Goal: Task Accomplishment & Management: Use online tool/utility

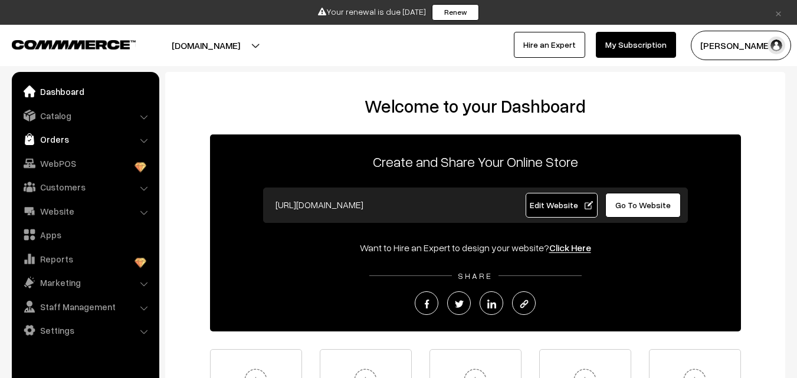
click at [49, 139] on link "Orders" at bounding box center [85, 139] width 140 height 21
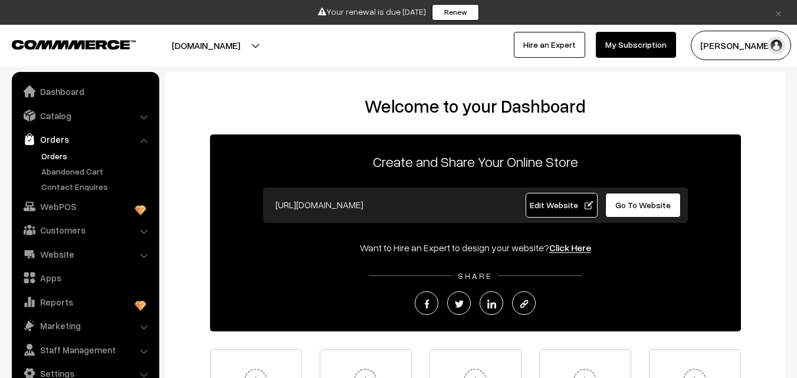
click at [55, 151] on link "Orders" at bounding box center [96, 156] width 117 height 12
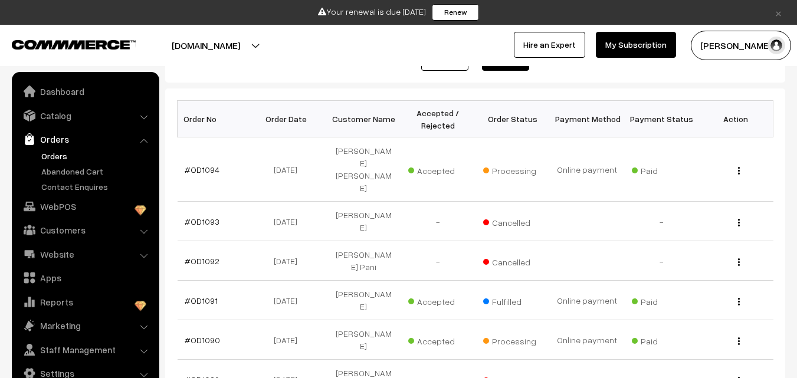
scroll to position [177, 0]
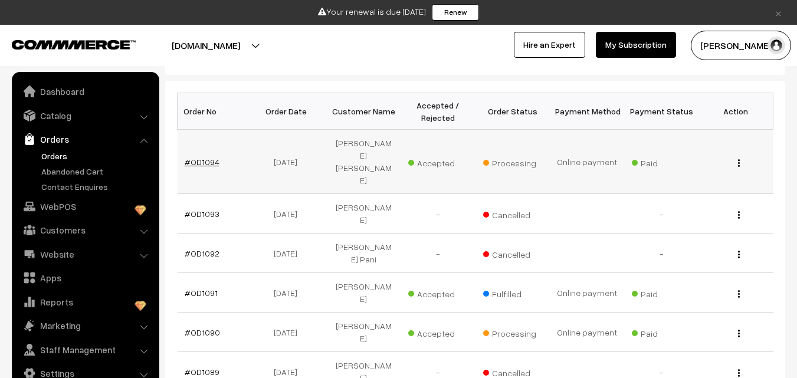
click at [202, 157] on link "#OD1094" at bounding box center [202, 162] width 35 height 10
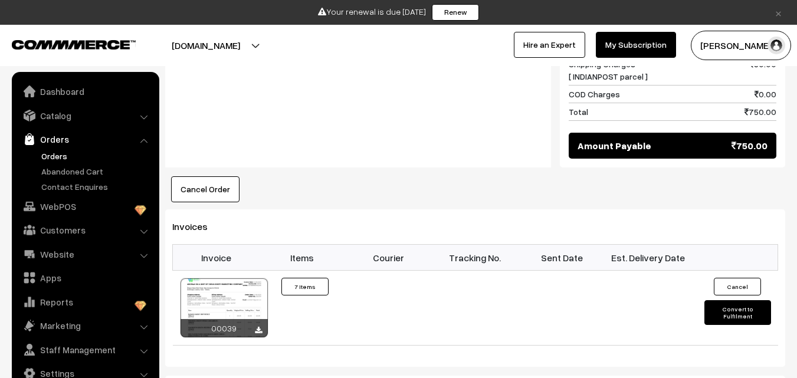
scroll to position [1062, 0]
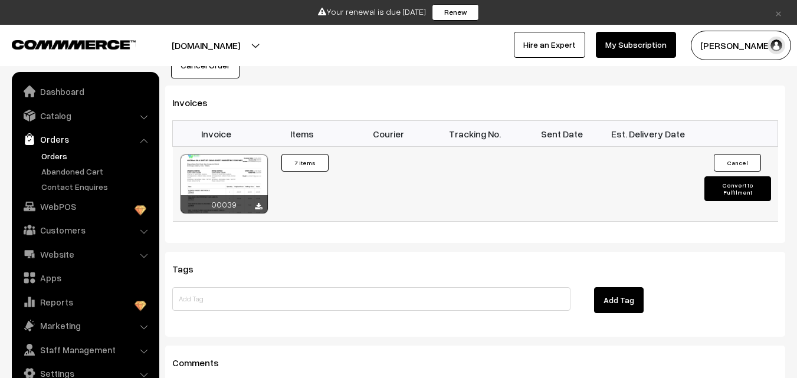
click at [727, 176] on button "Convert to Fulfilment" at bounding box center [737, 188] width 67 height 25
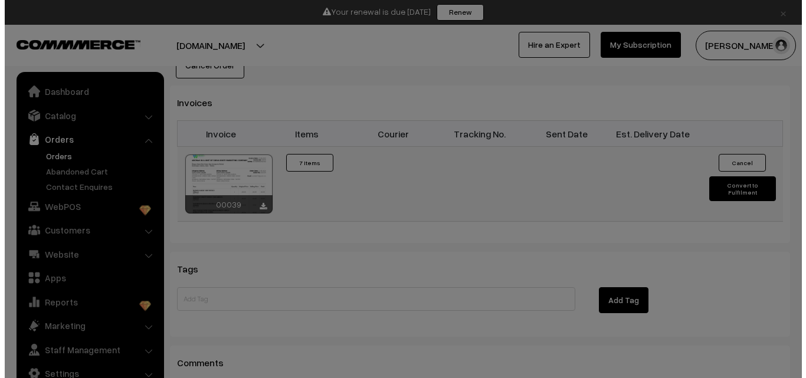
scroll to position [1067, 0]
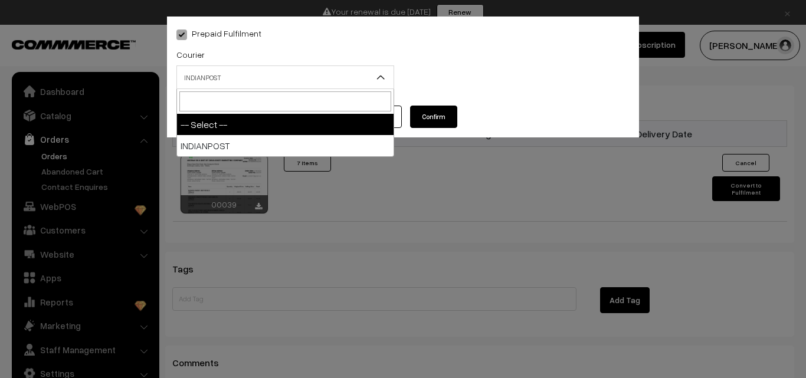
click at [268, 78] on span "INDIANPOST" at bounding box center [285, 77] width 217 height 21
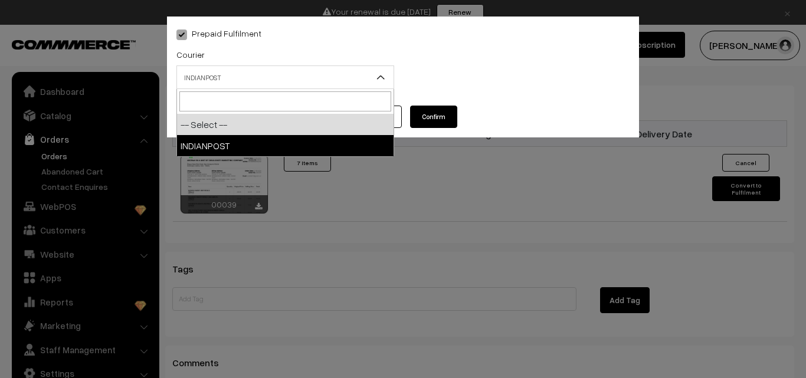
select select "1"
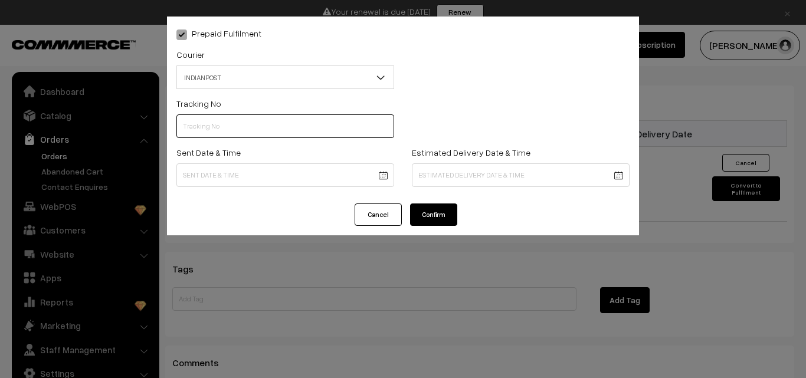
click at [244, 132] on input "text" at bounding box center [285, 126] width 218 height 24
type input "CO084832164IN"
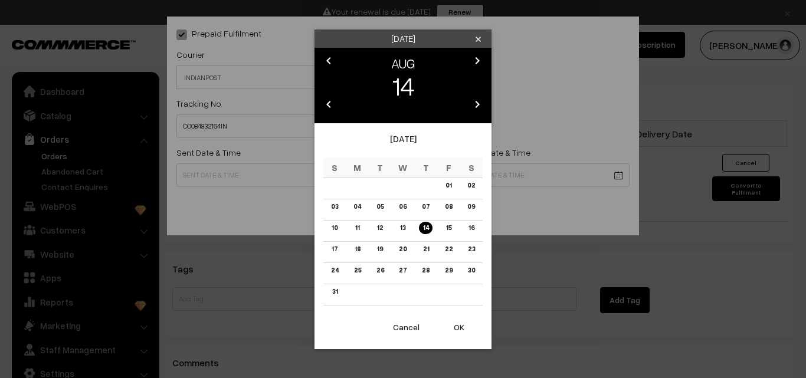
click at [428, 228] on link "14" at bounding box center [425, 228] width 13 height 12
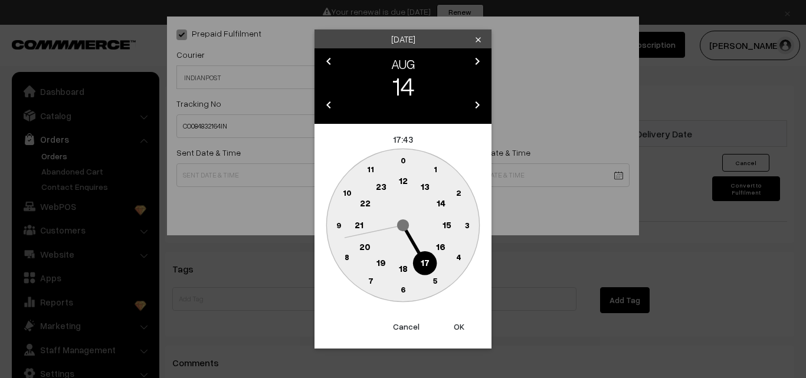
click at [440, 261] on circle at bounding box center [402, 225] width 153 height 153
click at [439, 254] on circle at bounding box center [441, 247] width 24 height 24
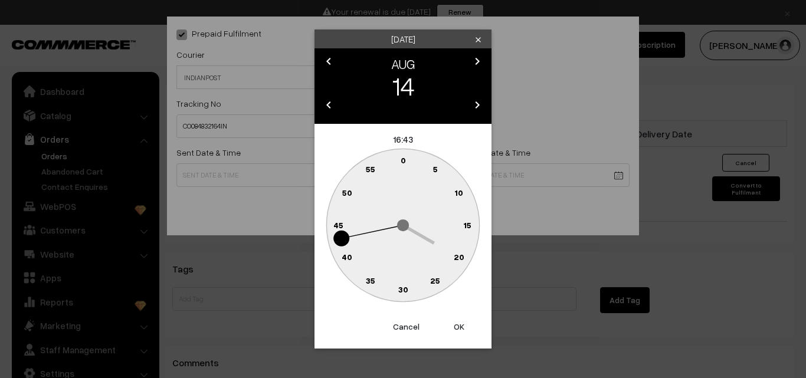
click at [458, 326] on button "OK" at bounding box center [458, 327] width 47 height 26
type input "14-08-2025 16:43"
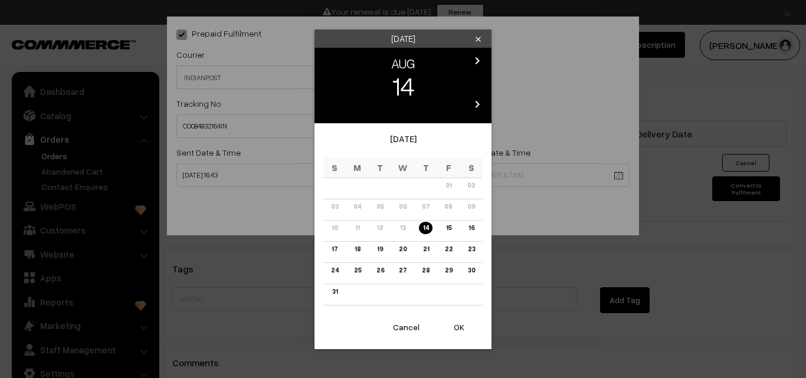
click at [426, 252] on link "21" at bounding box center [425, 249] width 13 height 12
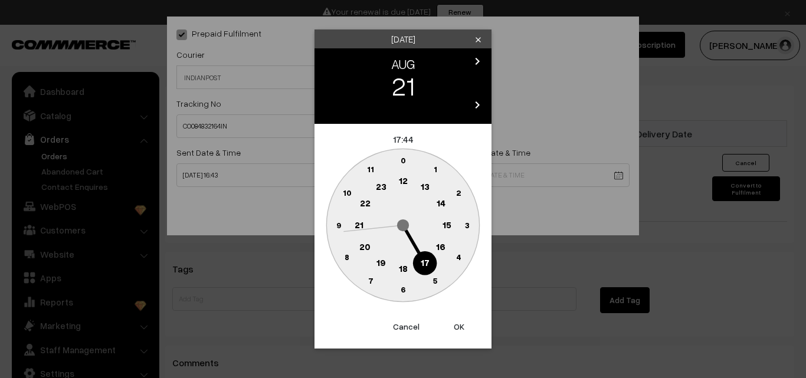
click at [456, 326] on button "OK" at bounding box center [458, 327] width 47 height 26
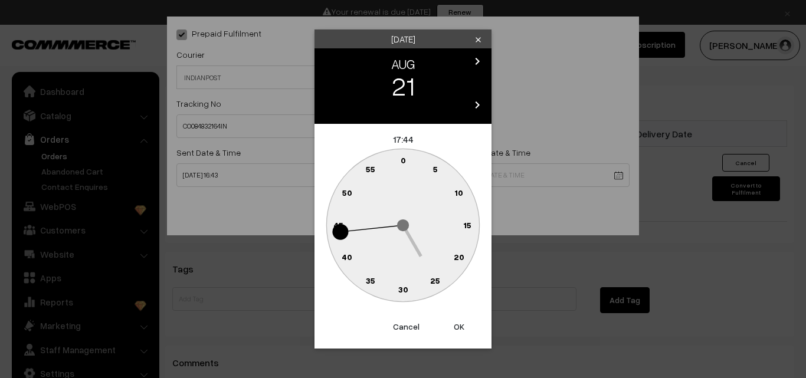
click at [456, 326] on button "OK" at bounding box center [458, 327] width 47 height 26
type input "21-08-2025 17:44"
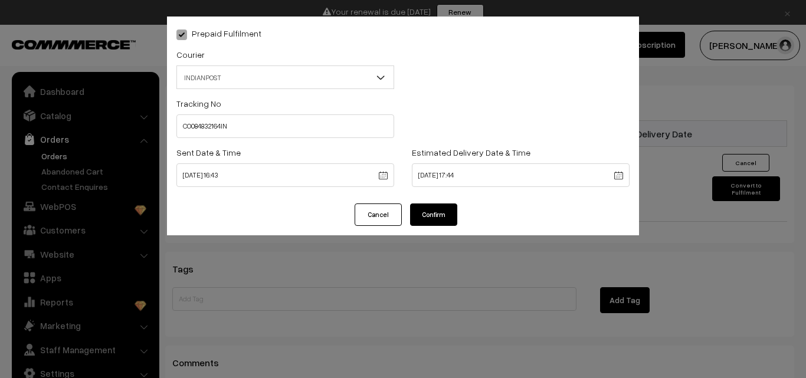
click at [442, 213] on button "Confirm" at bounding box center [433, 215] width 47 height 22
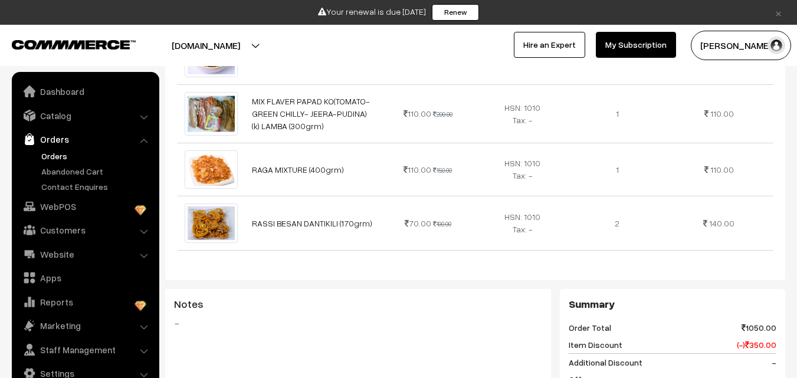
scroll to position [590, 0]
